Goal: Information Seeking & Learning: Learn about a topic

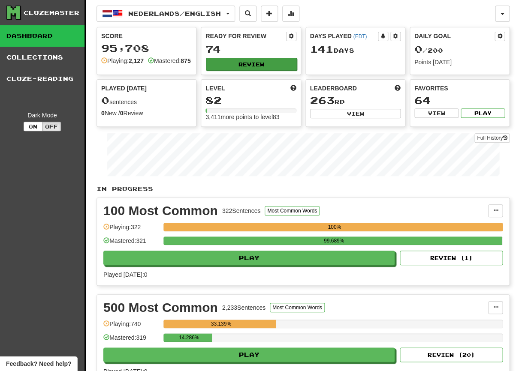
click at [266, 67] on button "Review" at bounding box center [251, 64] width 90 height 13
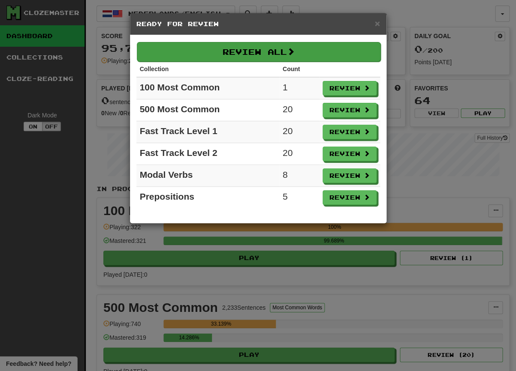
click at [261, 59] on button "Review All" at bounding box center [258, 52] width 243 height 20
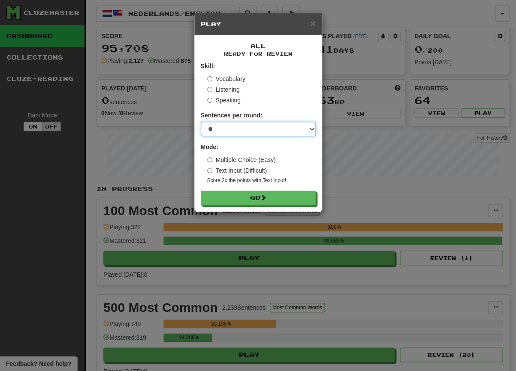
select select "***"
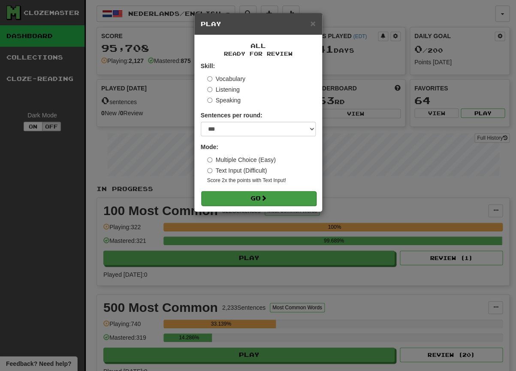
click at [270, 197] on button "Go" at bounding box center [258, 198] width 115 height 15
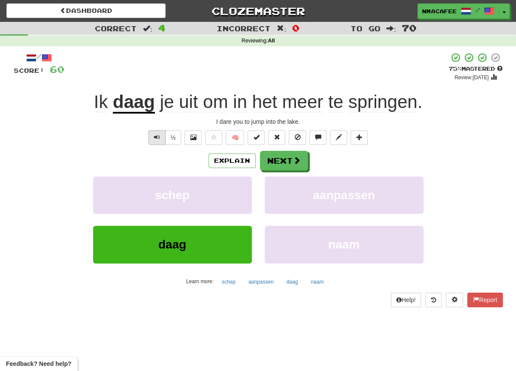
click at [150, 138] on button "Text-to-speech controls" at bounding box center [156, 137] width 17 height 15
click at [275, 165] on button "Next" at bounding box center [284, 161] width 48 height 20
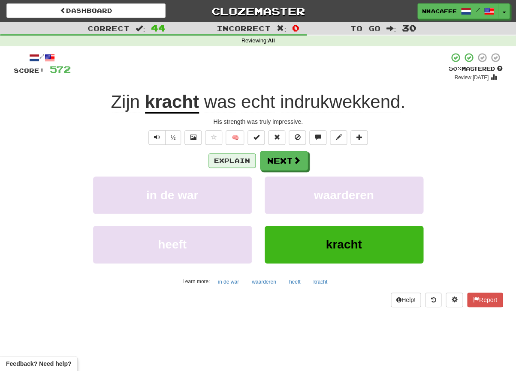
click at [226, 159] on button "Explain" at bounding box center [231, 160] width 47 height 15
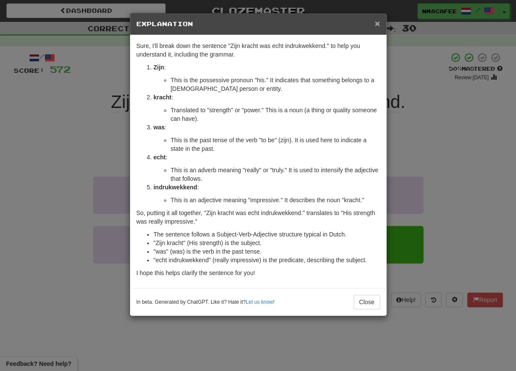
click at [379, 25] on span "×" at bounding box center [376, 23] width 5 height 10
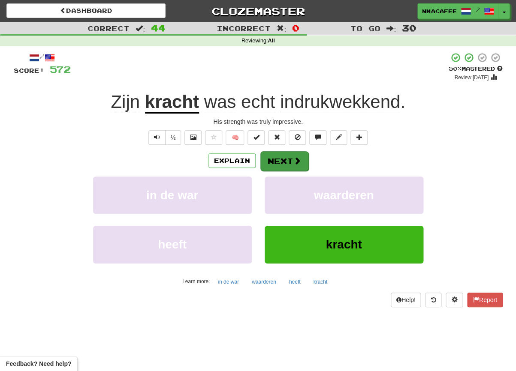
click at [293, 165] on button "Next" at bounding box center [284, 161] width 48 height 20
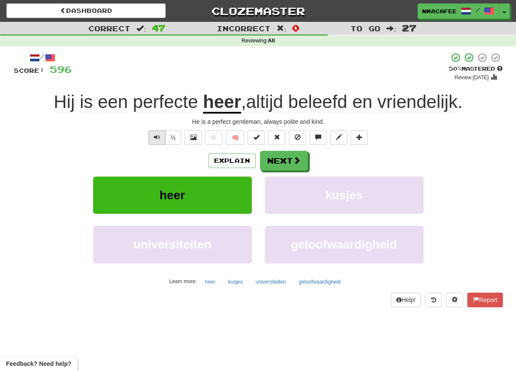
click at [154, 142] on button "Text-to-speech controls" at bounding box center [156, 137] width 17 height 15
click at [210, 283] on button "heer" at bounding box center [210, 282] width 20 height 13
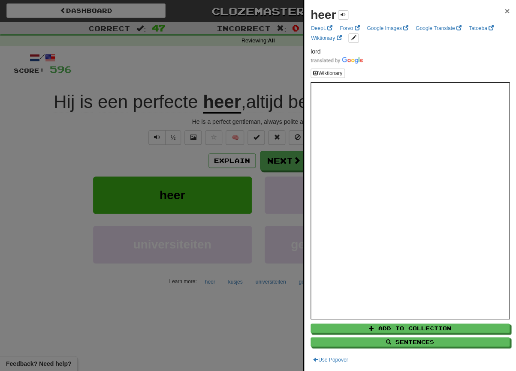
click at [505, 9] on span "×" at bounding box center [506, 11] width 5 height 10
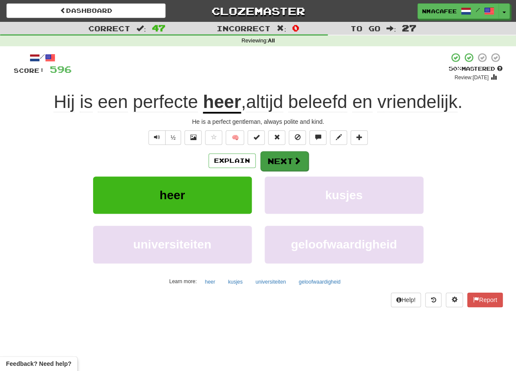
click at [285, 158] on button "Next" at bounding box center [284, 161] width 48 height 20
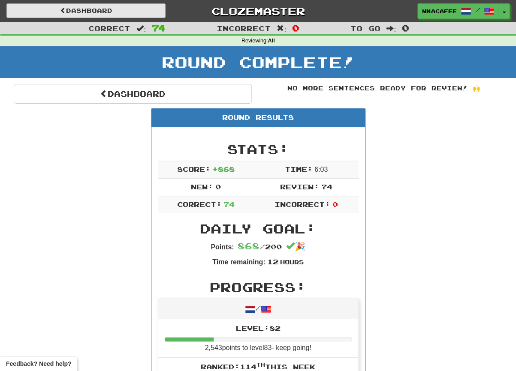
click at [87, 12] on link "Dashboard" at bounding box center [85, 10] width 159 height 15
